Goal: Find specific page/section

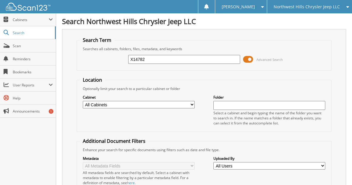
type input "X14782"
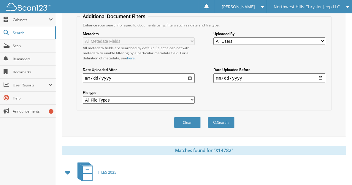
scroll to position [182, 0]
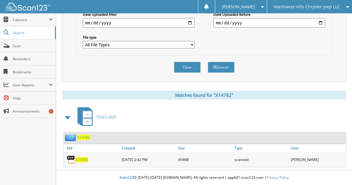
click at [88, 138] on span "X14782" at bounding box center [83, 137] width 12 height 5
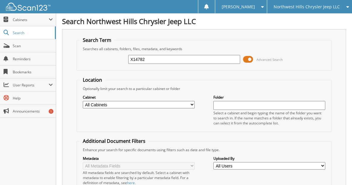
click at [151, 64] on input "X14782" at bounding box center [184, 59] width 112 height 9
click at [70, 64] on div "Search Term Searches all cabinets, folders, files, metadata, and keywords X1478…" at bounding box center [204, 145] width 284 height 232
click at [34, 49] on link "Scan" at bounding box center [28, 45] width 56 height 13
type input "pITEAU"
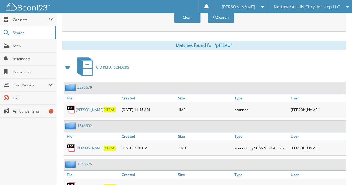
scroll to position [187, 0]
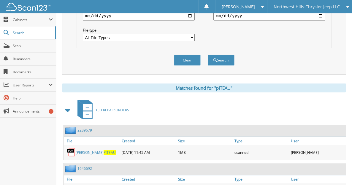
click at [69, 115] on span at bounding box center [68, 110] width 8 height 11
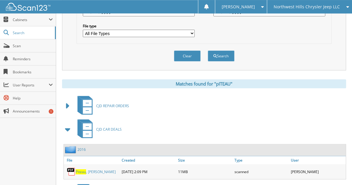
scroll to position [280, 0]
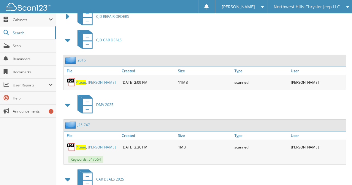
click at [67, 44] on span at bounding box center [68, 40] width 8 height 11
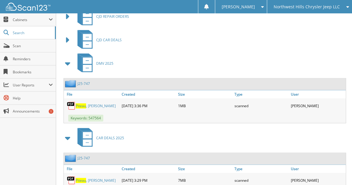
click at [68, 68] on span at bounding box center [68, 63] width 8 height 11
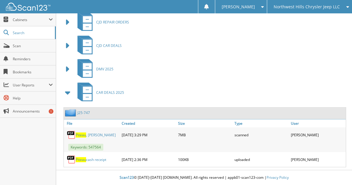
click at [85, 112] on link "J25-747" at bounding box center [83, 112] width 12 height 5
